Goal: Find contact information: Find contact information

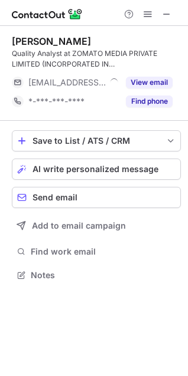
scroll to position [267, 188]
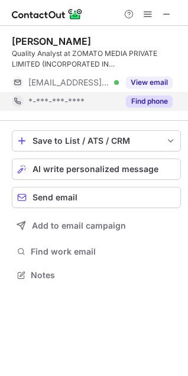
click at [151, 101] on button "Find phone" at bounding box center [149, 102] width 47 height 12
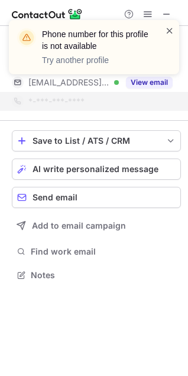
click at [170, 33] on span at bounding box center [169, 31] width 9 height 12
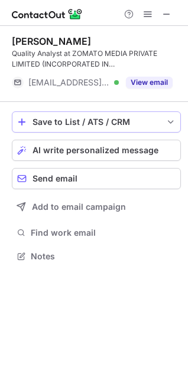
scroll to position [248, 188]
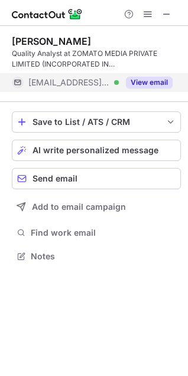
click at [155, 87] on button "View email" at bounding box center [149, 83] width 47 height 12
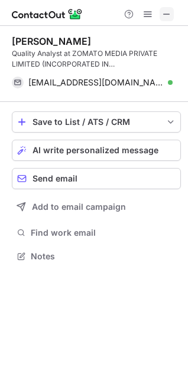
click at [166, 13] on span at bounding box center [166, 13] width 9 height 9
